Goal: Find contact information: Find contact information

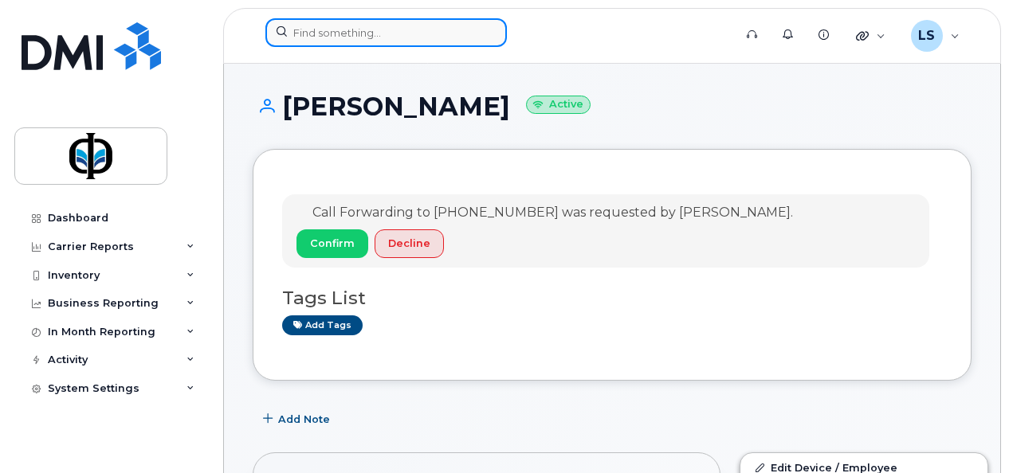
click at [312, 29] on input at bounding box center [386, 32] width 242 height 29
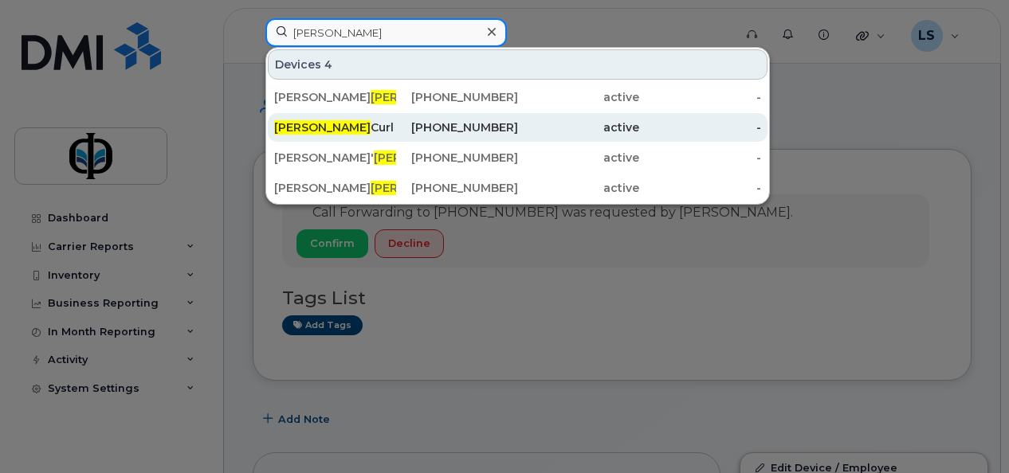
type input "[PERSON_NAME]"
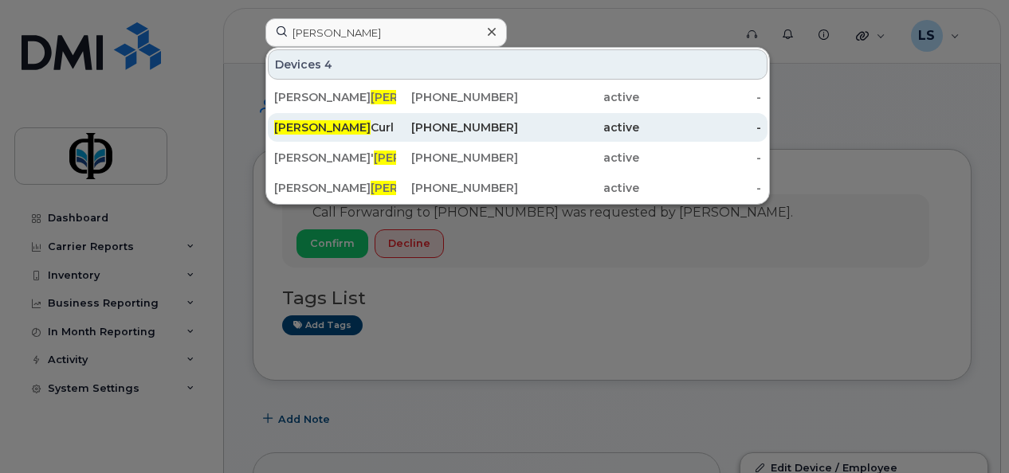
click at [402, 128] on div "[PHONE_NUMBER]" at bounding box center [457, 128] width 122 height 16
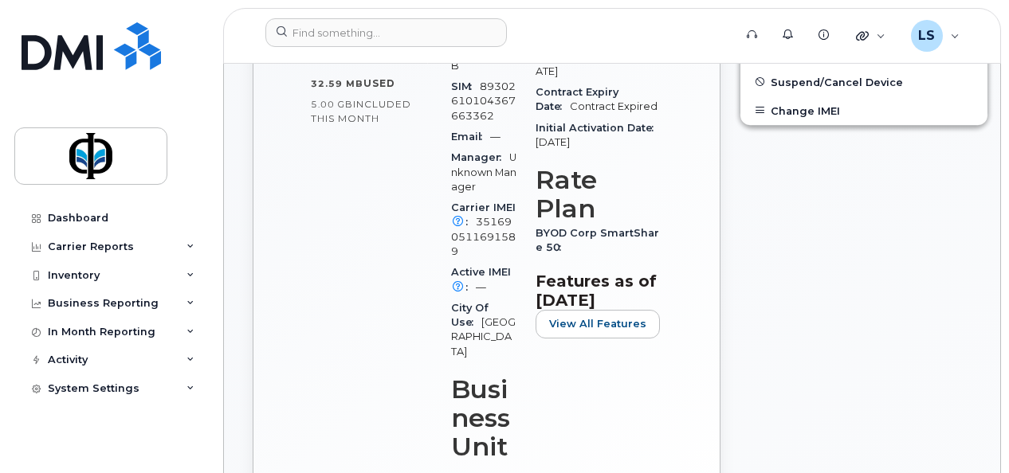
scroll to position [586, 0]
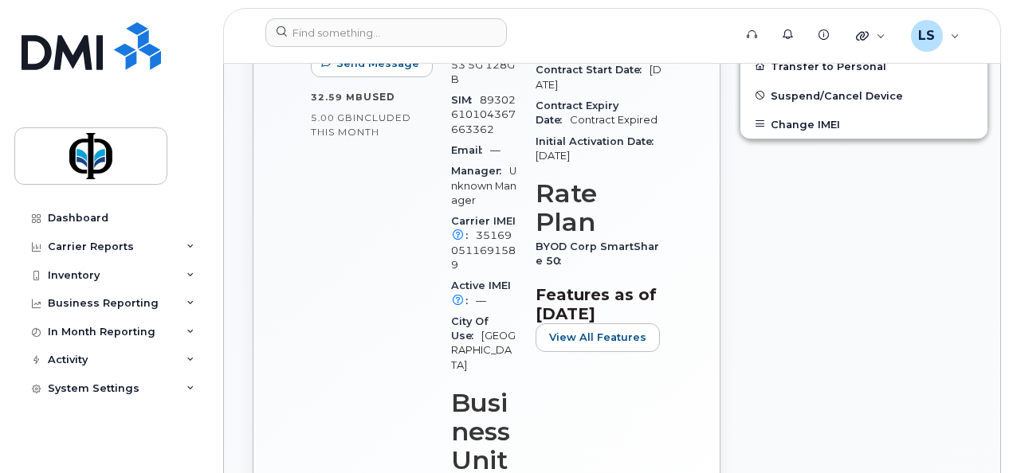
drag, startPoint x: 1008, startPoint y: 147, endPoint x: 1006, endPoint y: 130, distance: 17.7
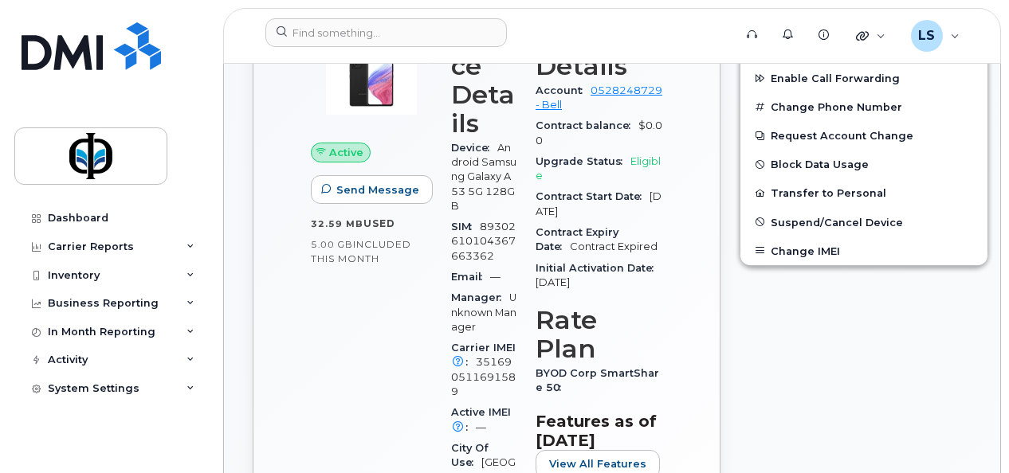
scroll to position [363, 0]
